Goal: Register for event/course

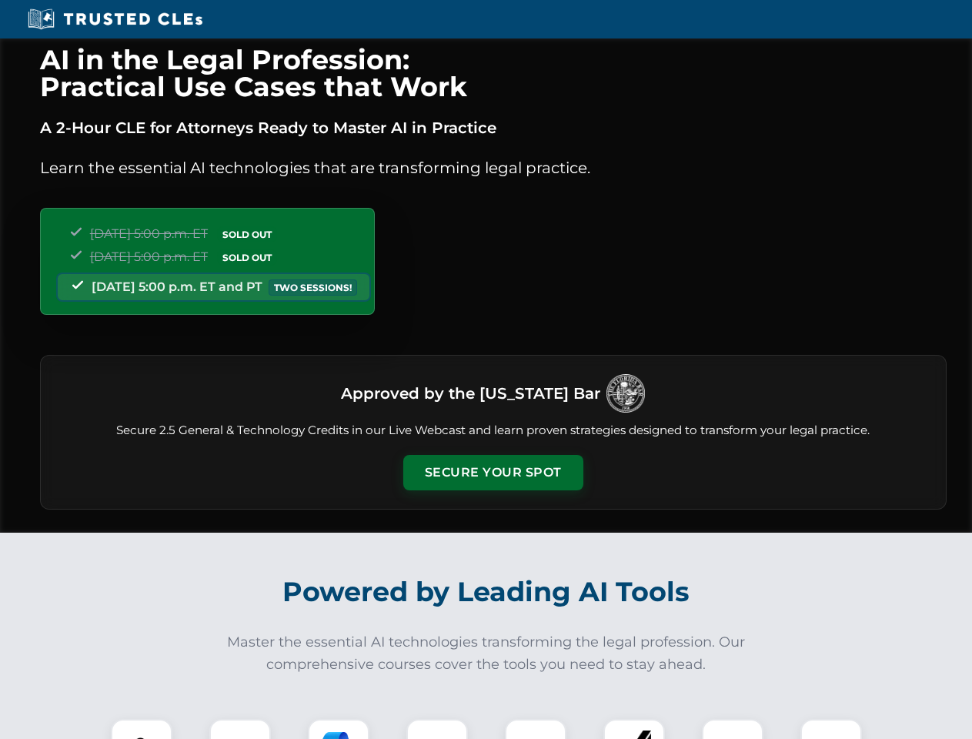
click at [493, 473] on button "Secure Your Spot" at bounding box center [493, 472] width 180 height 35
click at [142, 729] on img at bounding box center [141, 750] width 45 height 45
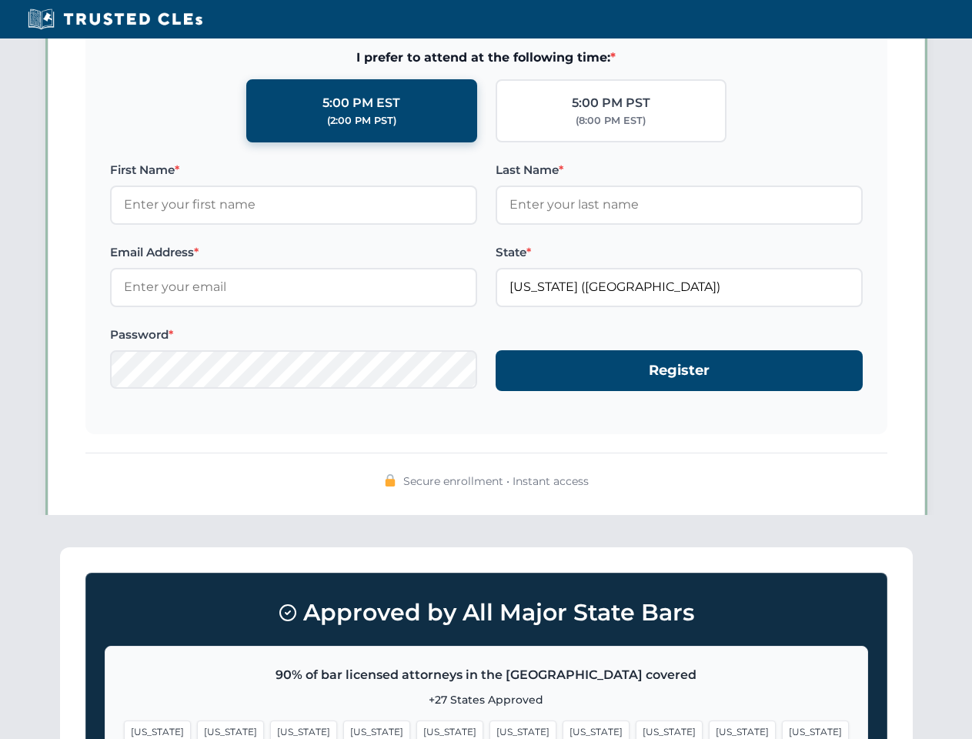
click at [563, 729] on span "[US_STATE]" at bounding box center [596, 732] width 67 height 22
click at [709, 729] on span "[US_STATE]" at bounding box center [742, 732] width 67 height 22
